Goal: Information Seeking & Learning: Find specific fact

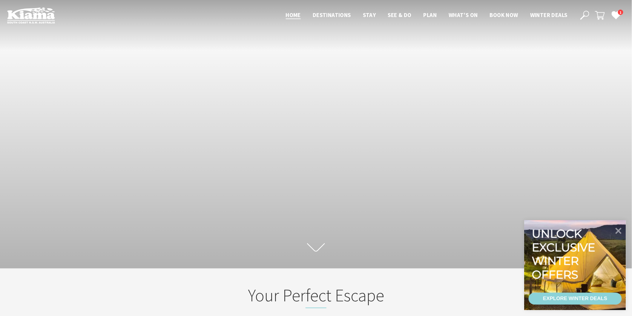
scroll to position [108, 638]
click at [585, 13] on icon at bounding box center [585, 15] width 9 height 9
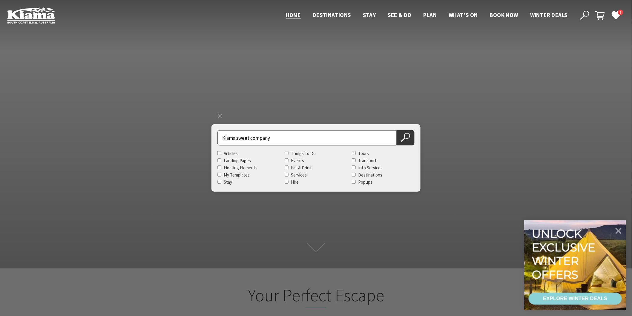
type input "Kiama sweet company"
click at [397, 130] on button "Search Now" at bounding box center [406, 137] width 18 height 15
click at [404, 141] on icon at bounding box center [405, 137] width 9 height 9
click at [407, 138] on icon at bounding box center [405, 137] width 9 height 9
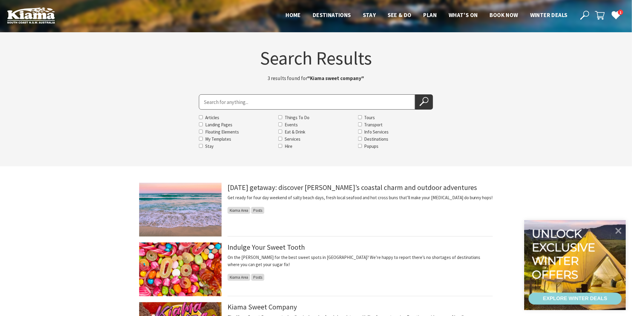
click at [256, 104] on input "Search for" at bounding box center [307, 101] width 216 height 15
type input "seaside escape kiama"
click at [415, 94] on button "Search Now" at bounding box center [424, 101] width 18 height 15
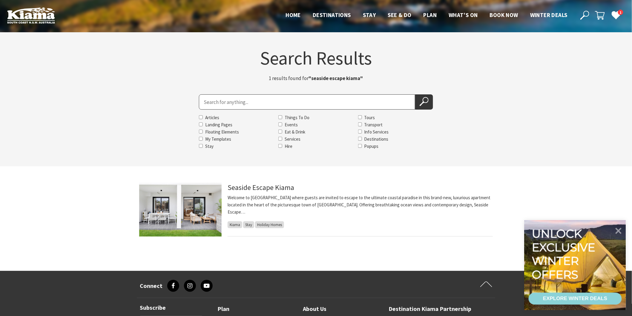
click at [274, 103] on input "Search for" at bounding box center [307, 101] width 216 height 15
type input "jamberoo valley farm"
click at [415, 94] on button "Search Now" at bounding box center [424, 101] width 18 height 15
click at [426, 104] on icon at bounding box center [424, 101] width 9 height 9
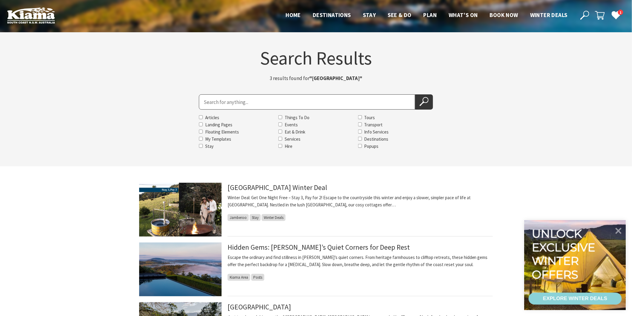
click at [294, 100] on input "Search for" at bounding box center [307, 101] width 216 height 15
type input "Gerringong and district historical"
click at [415, 94] on button "Search Now" at bounding box center [424, 101] width 18 height 15
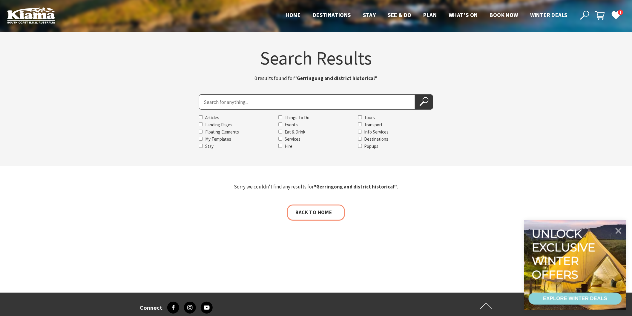
click at [237, 102] on input "Search for" at bounding box center [307, 101] width 216 height 15
type input "Gerringong historical"
click at [415, 94] on button "Search Now" at bounding box center [424, 101] width 18 height 15
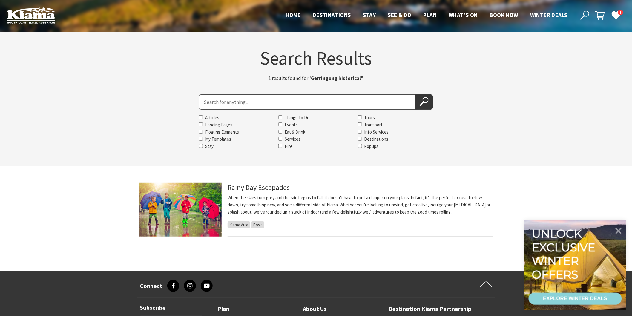
click at [236, 106] on input "Search for" at bounding box center [307, 101] width 216 height 15
type input "gerringong history"
click at [415, 94] on button "Search Now" at bounding box center [424, 101] width 18 height 15
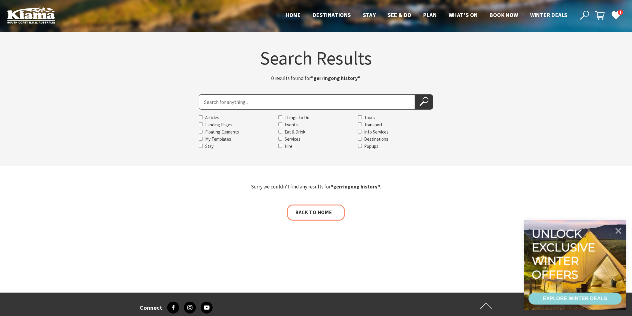
click at [236, 104] on input "Search for" at bounding box center [307, 101] width 216 height 15
type input "the collective beat"
click at [415, 94] on button "Search Now" at bounding box center [424, 101] width 18 height 15
click at [418, 101] on button "Search Now" at bounding box center [424, 101] width 18 height 15
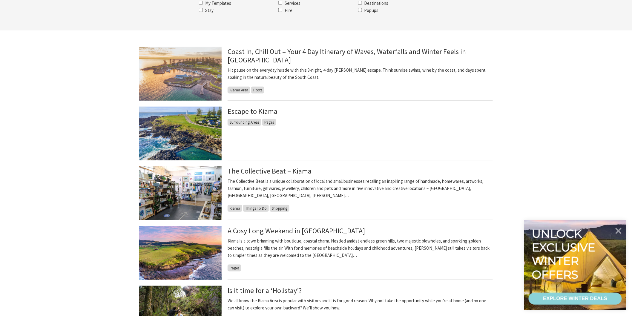
scroll to position [133, 0]
